Goal: Navigation & Orientation: Find specific page/section

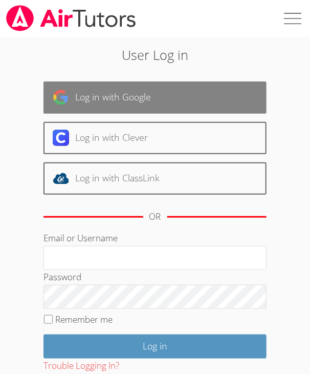
click at [193, 107] on link "Log in with Google" at bounding box center [155, 97] width 223 height 32
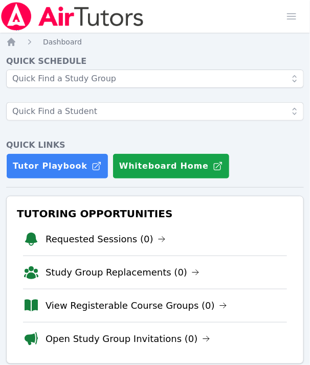
click at [260, 20] on div "Home Sessions Study Groups Students Messages Open user menu [PERSON_NAME] Le Op…" at bounding box center [155, 16] width 310 height 33
